Goal: Information Seeking & Learning: Learn about a topic

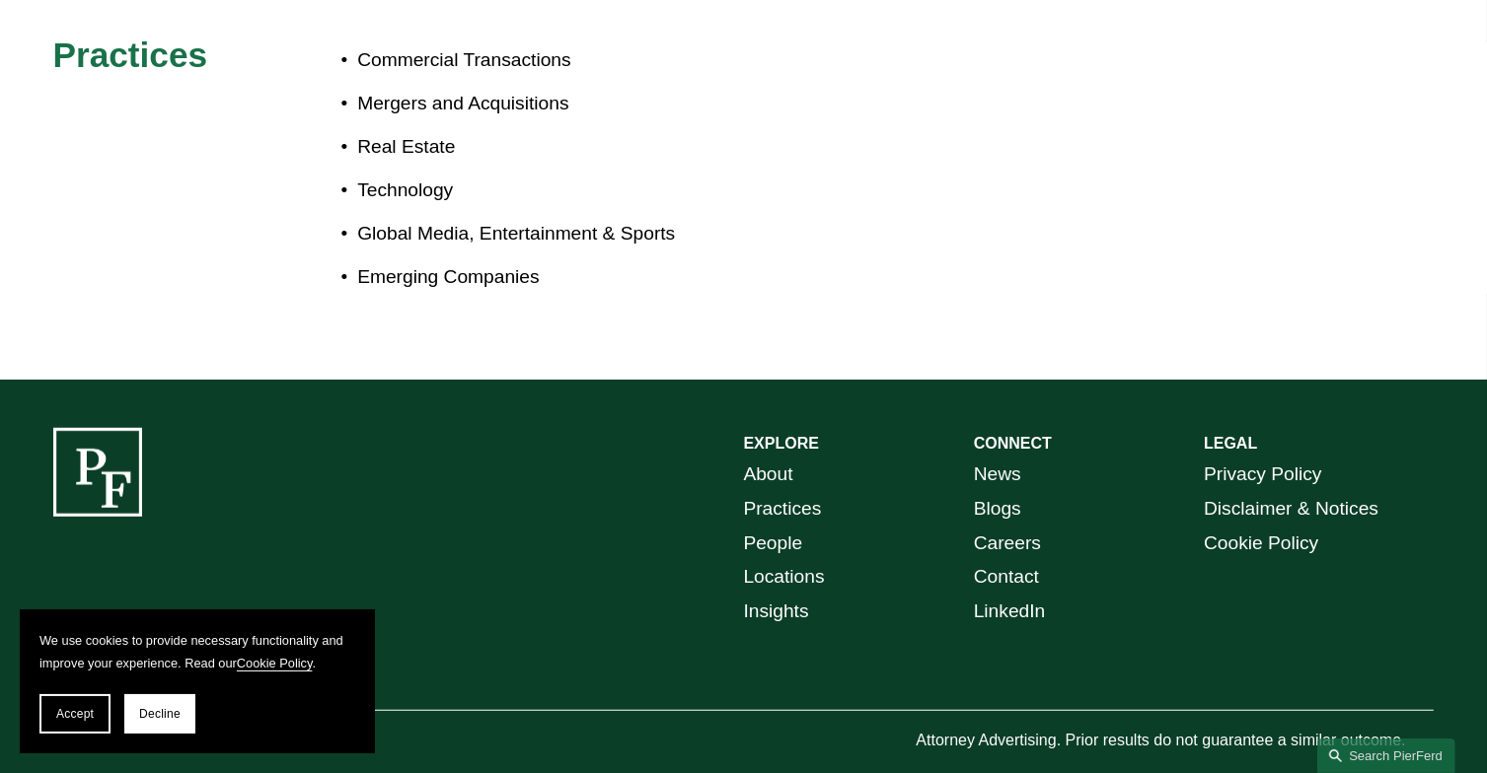
scroll to position [1213, 0]
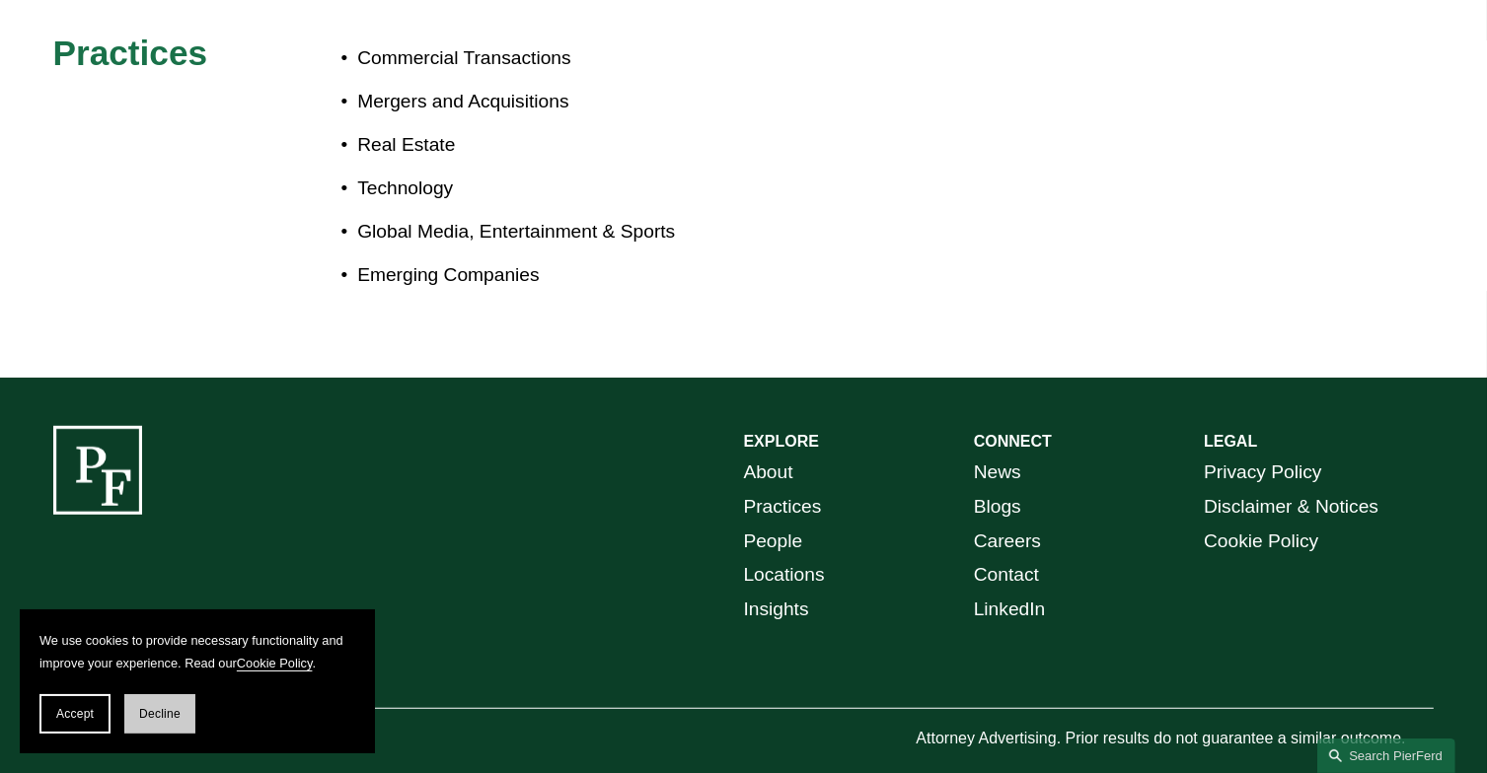
click at [163, 722] on button "Decline" at bounding box center [159, 713] width 71 height 39
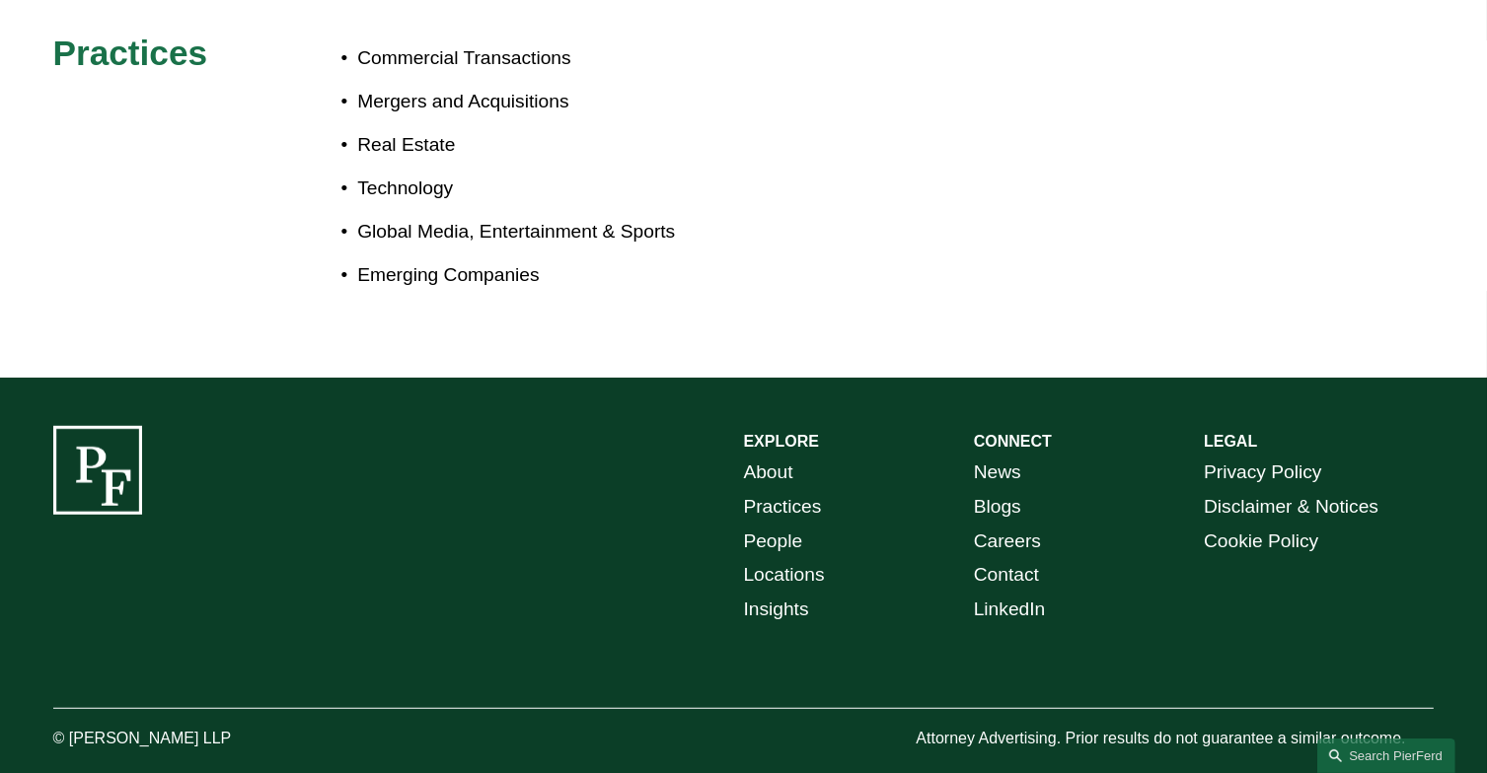
click at [770, 456] on link "About" at bounding box center [768, 473] width 49 height 35
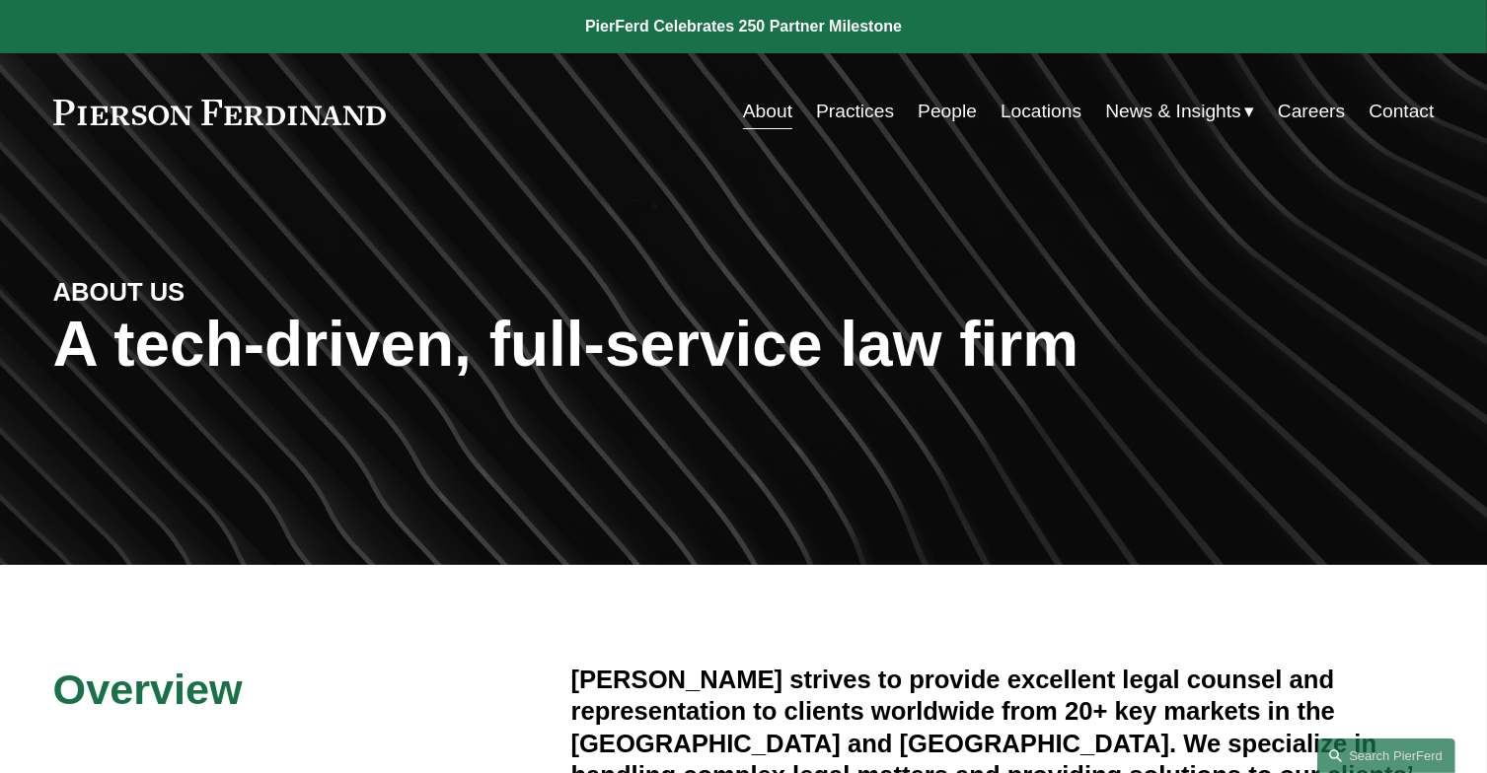
click at [1034, 108] on link "Locations" at bounding box center [1040, 111] width 81 height 37
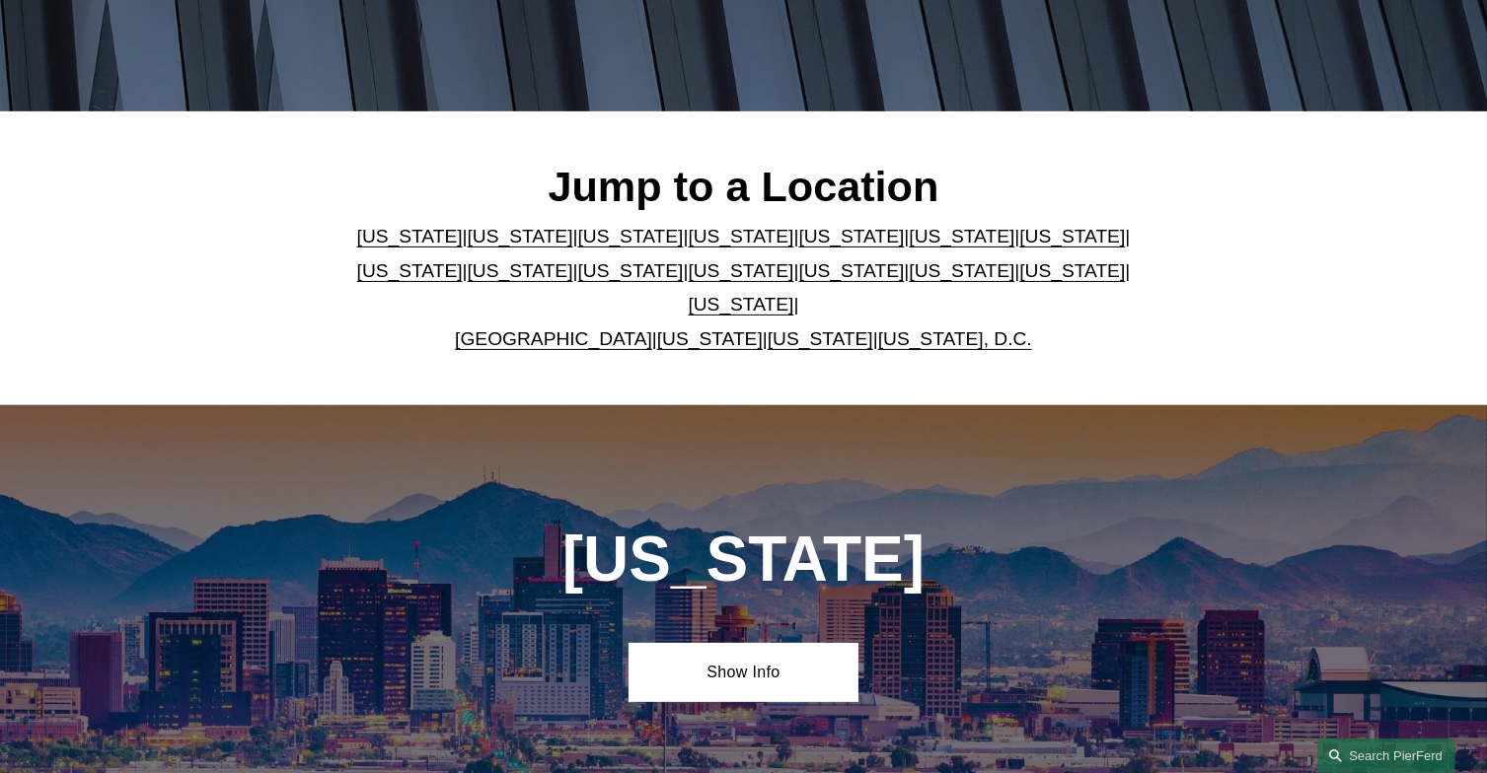
scroll to position [454, 0]
click at [468, 281] on link "Michigan" at bounding box center [521, 270] width 106 height 21
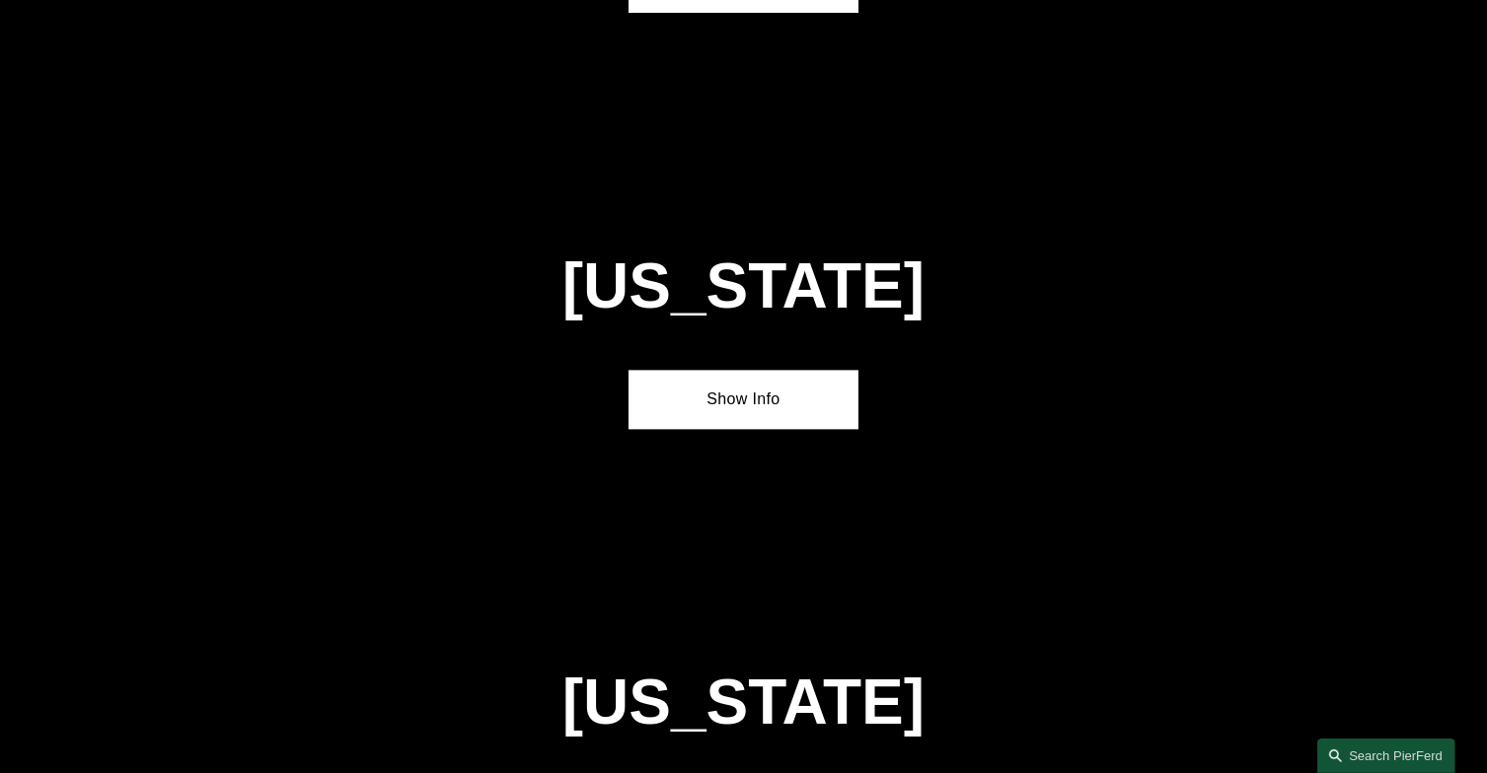
scroll to position [4169, 0]
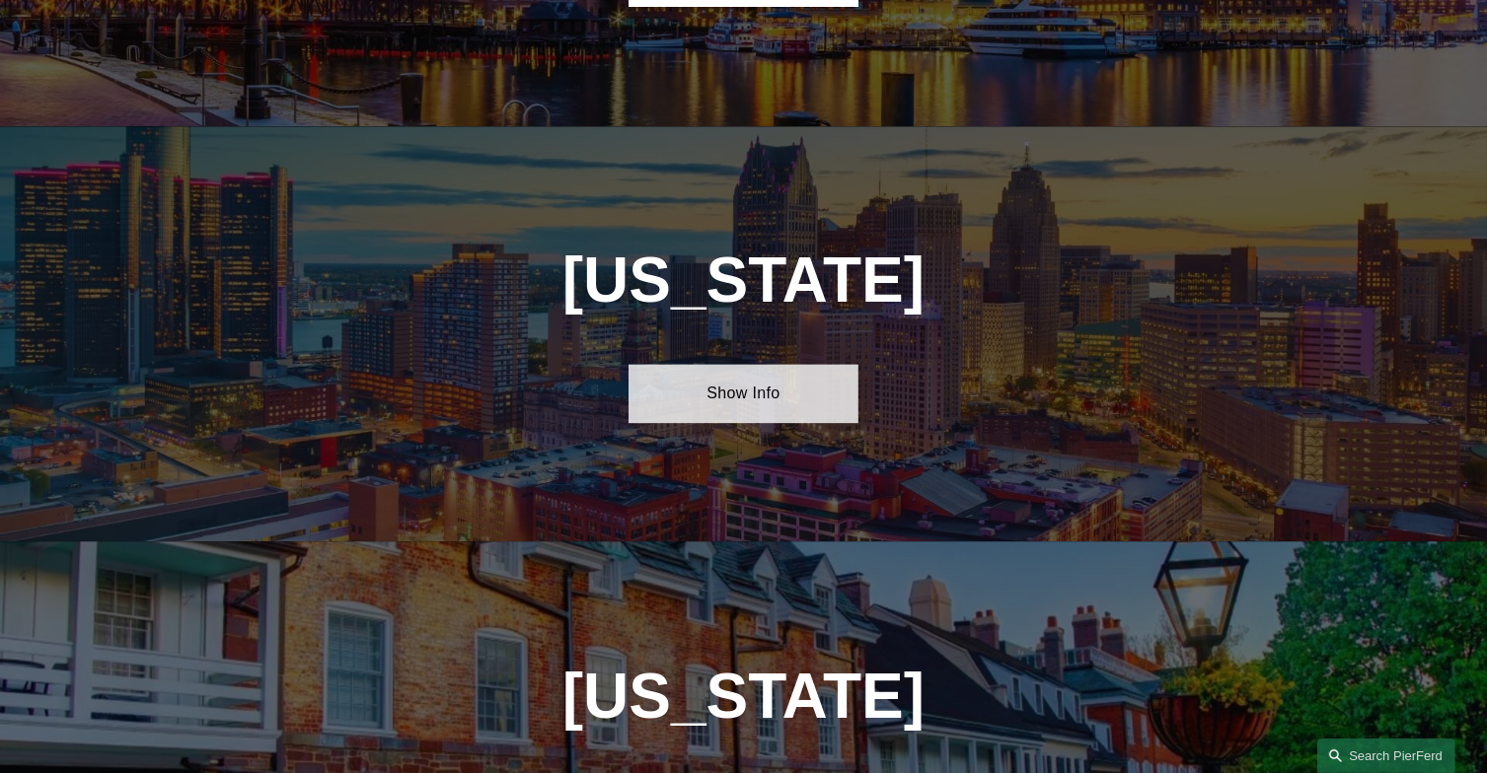
click at [732, 364] on link "Show Info" at bounding box center [743, 393] width 230 height 59
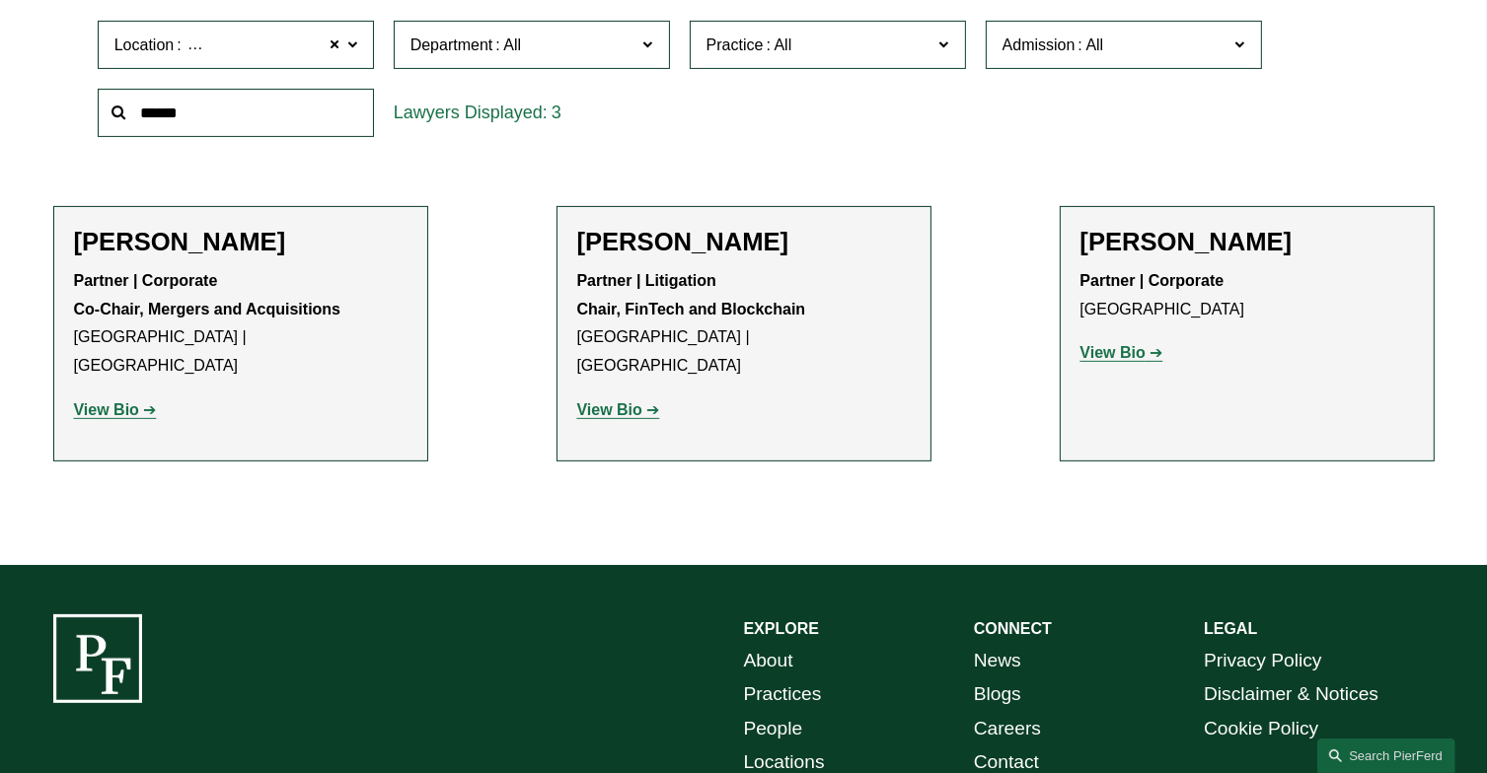
scroll to position [596, 0]
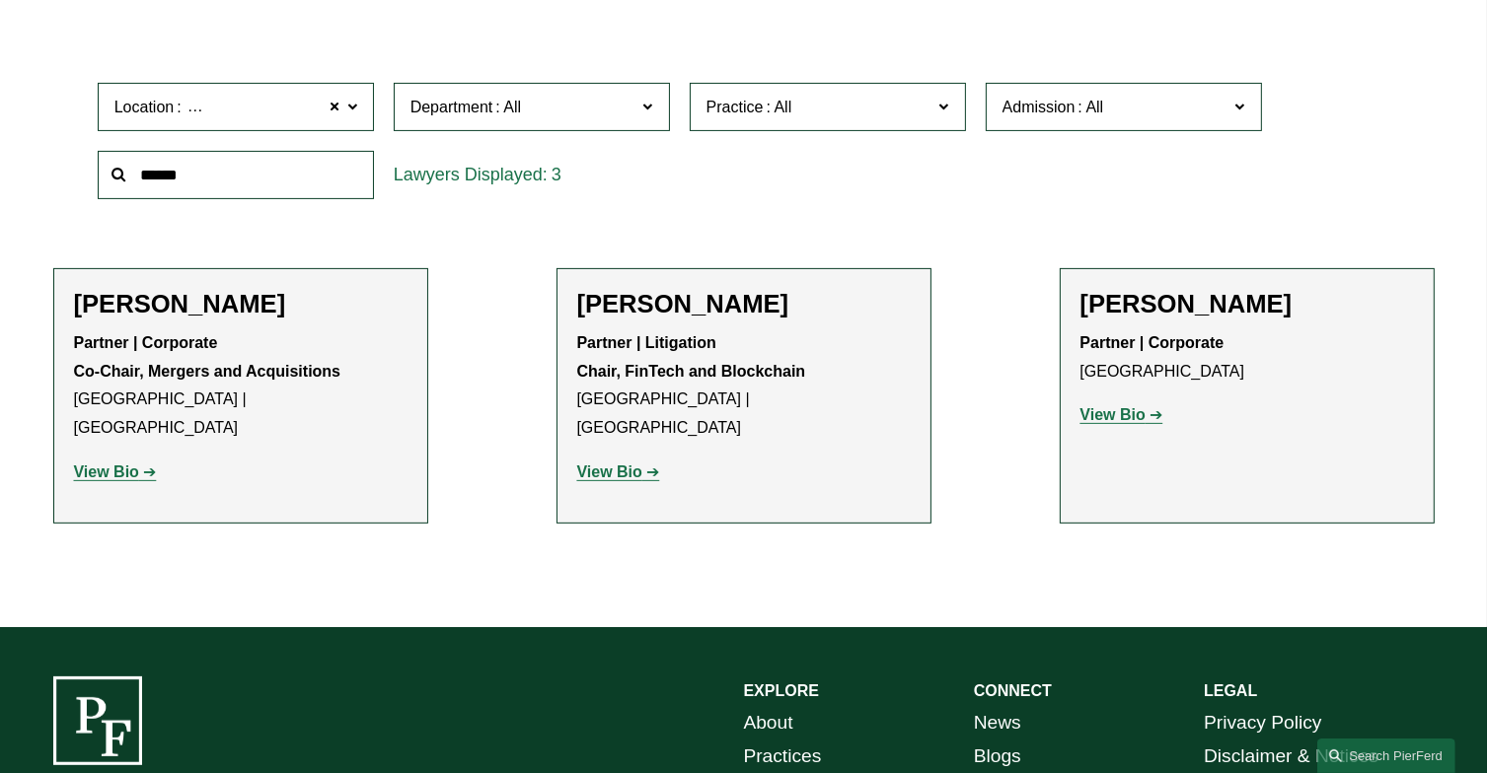
click at [629, 464] on strong "View Bio" at bounding box center [609, 472] width 65 height 17
click at [102, 464] on strong "View Bio" at bounding box center [106, 472] width 65 height 17
click at [1119, 421] on strong "View Bio" at bounding box center [1112, 414] width 65 height 17
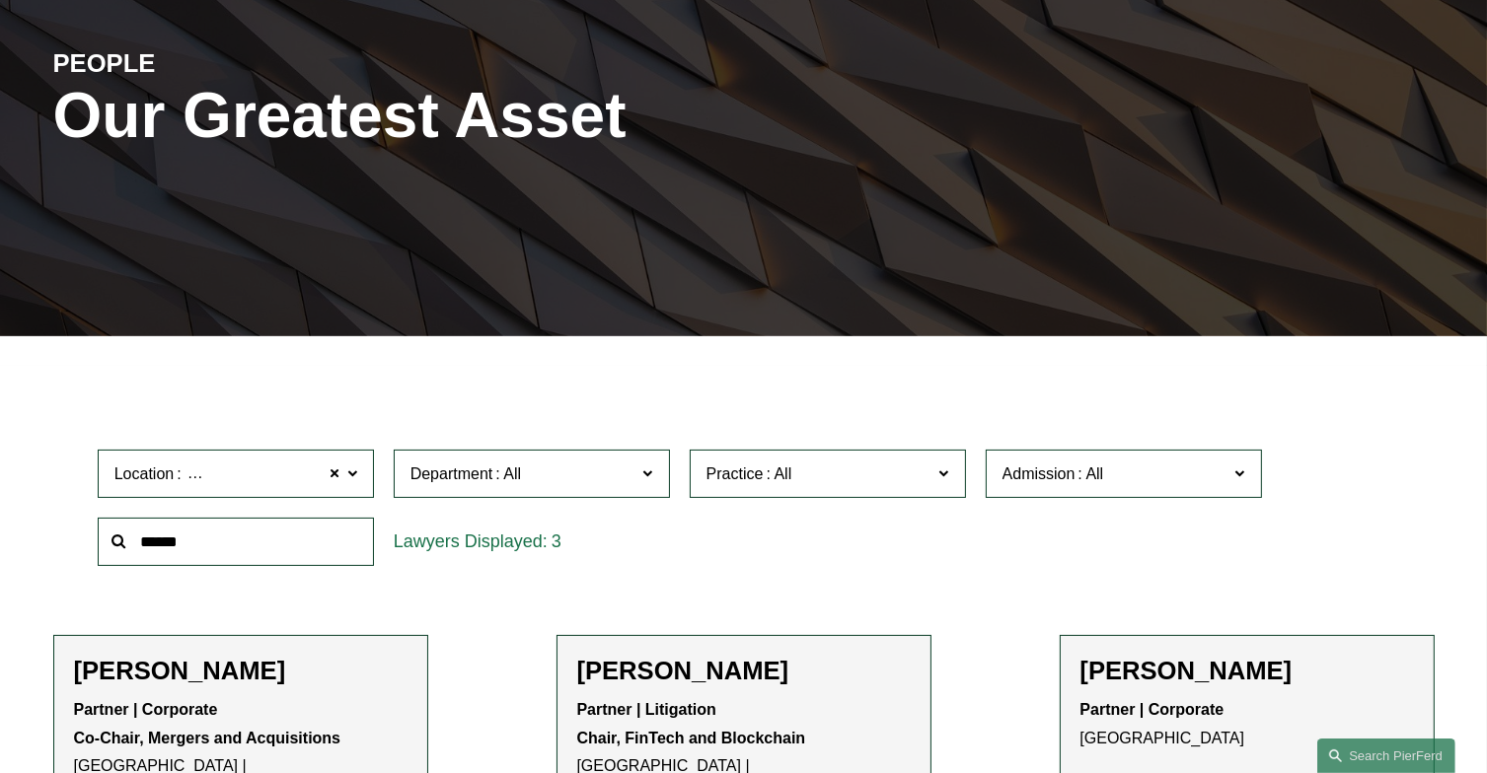
scroll to position [130, 0]
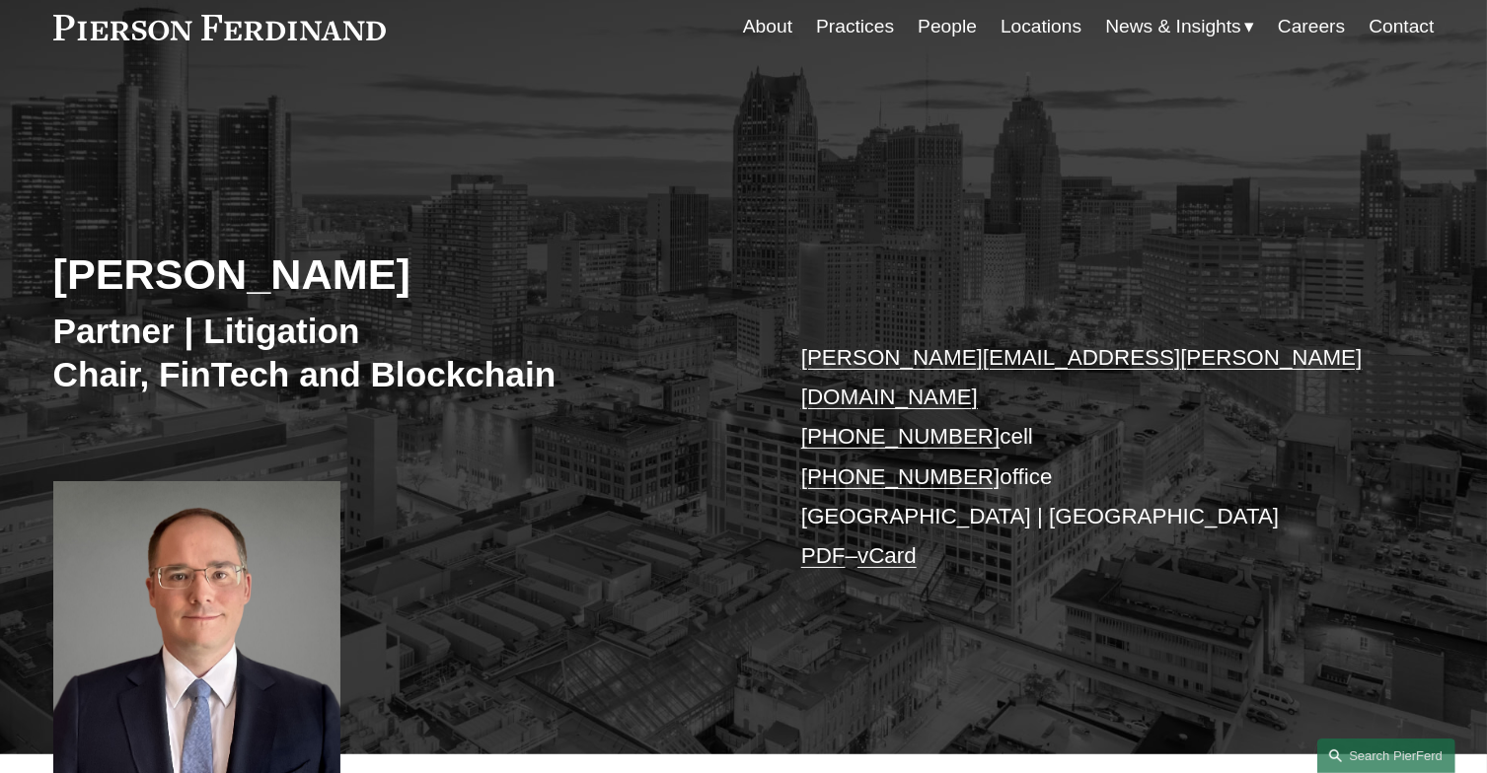
scroll to position [87, 0]
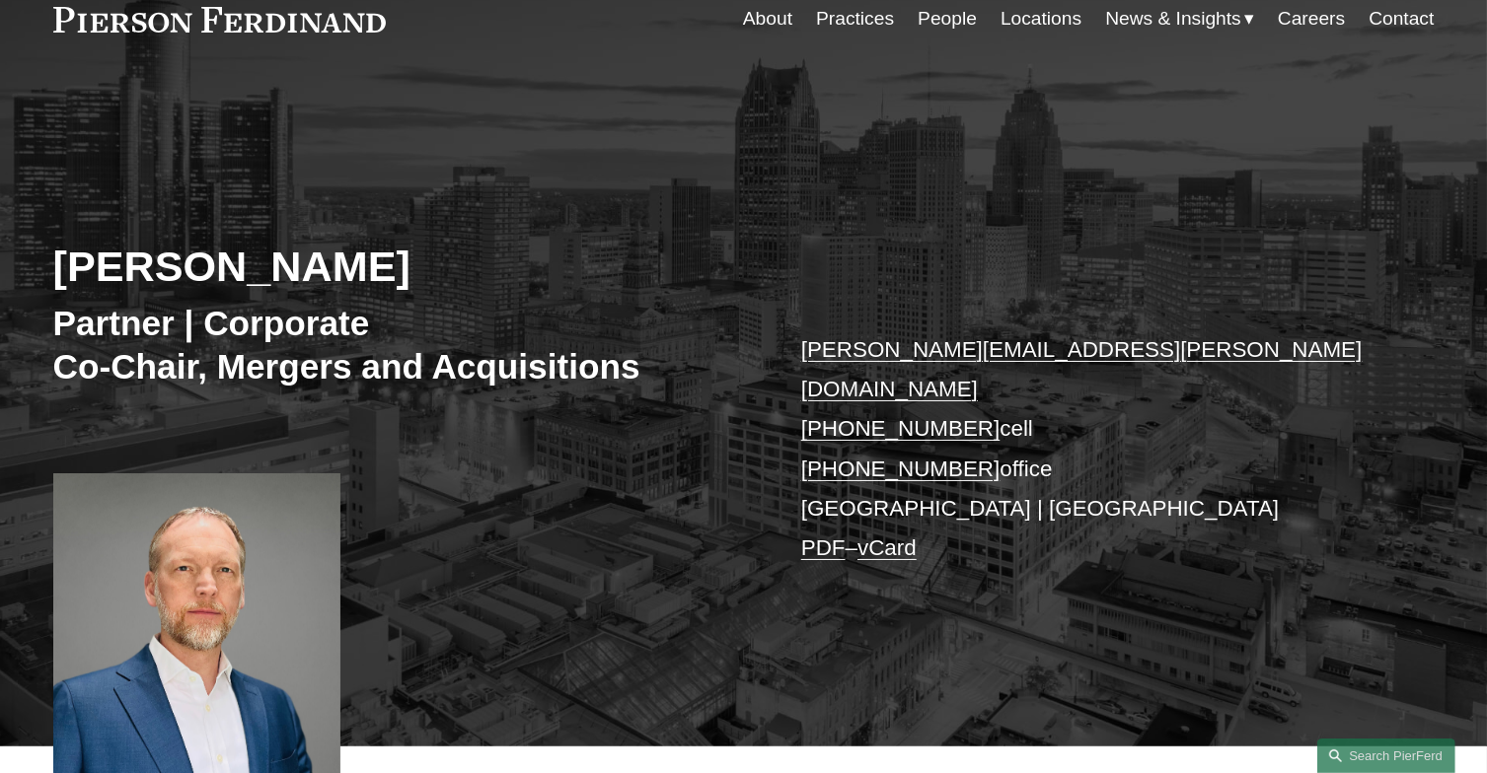
scroll to position [94, 0]
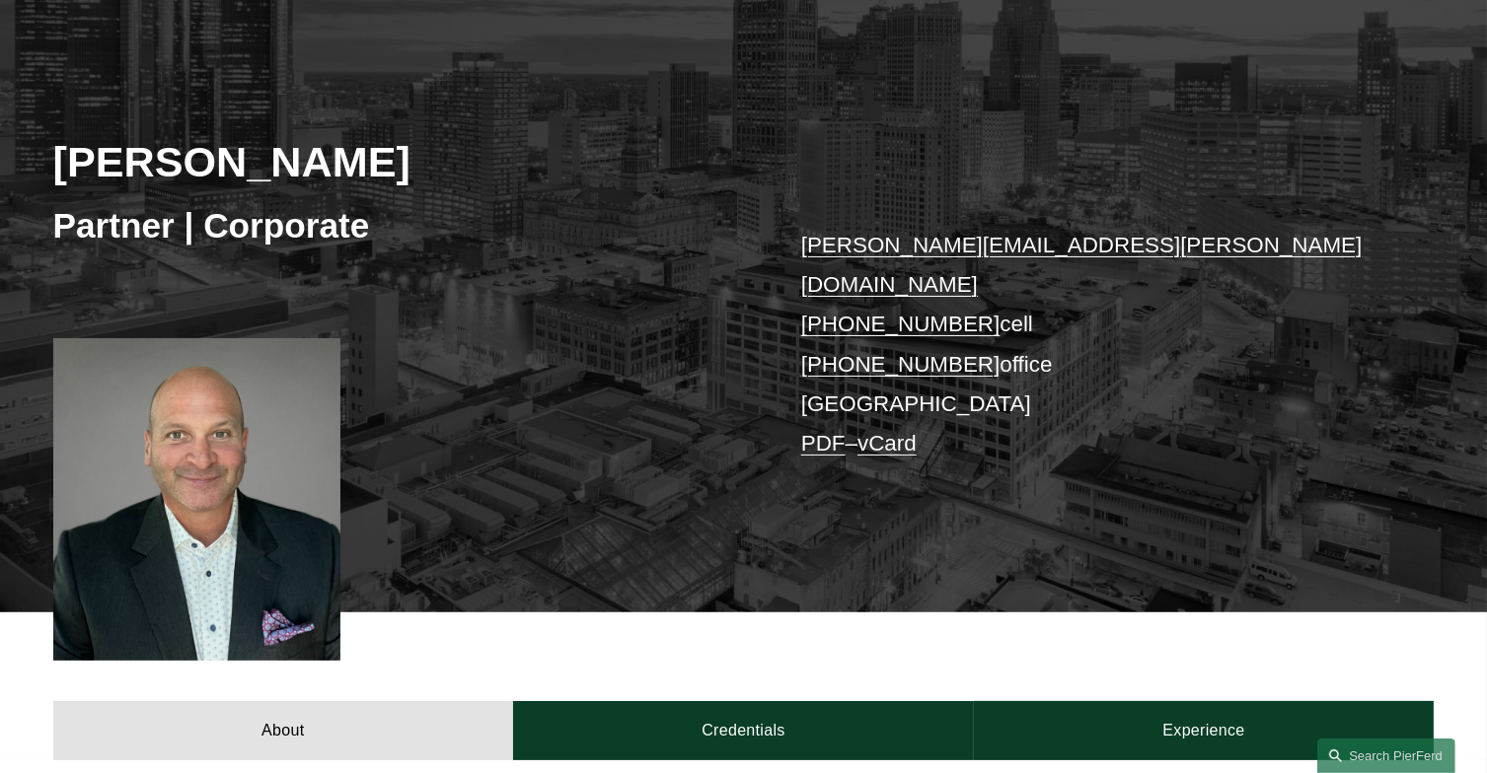
scroll to position [185, 0]
